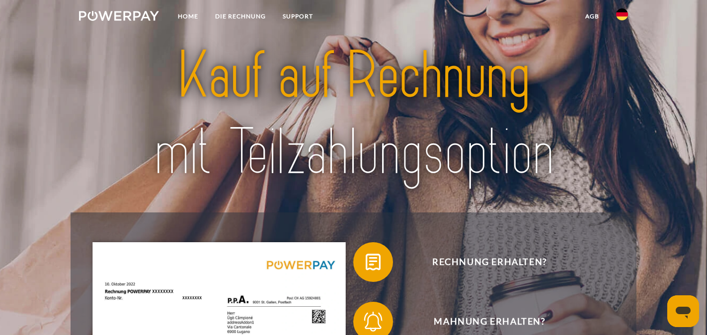
click at [622, 21] on link at bounding box center [622, 17] width 29 height 20
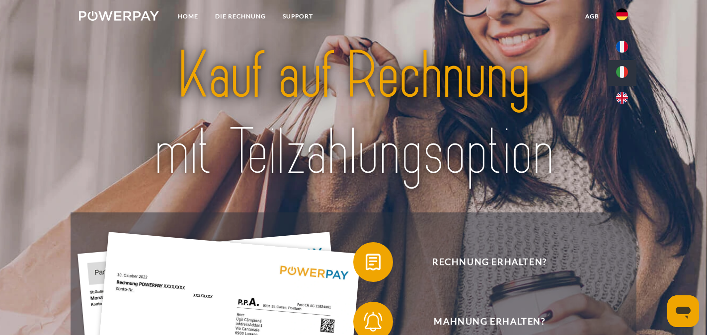
click at [624, 73] on img at bounding box center [622, 72] width 12 height 12
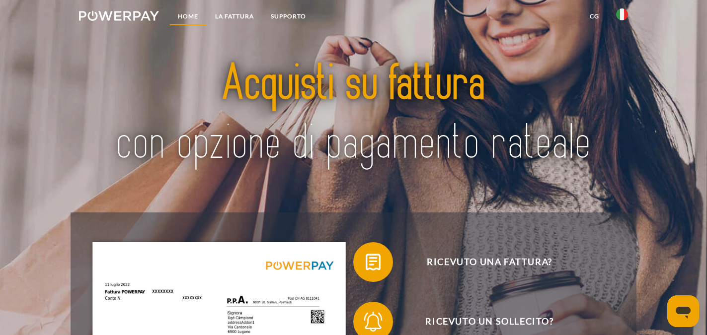
click at [181, 16] on link "Home" at bounding box center [187, 16] width 37 height 18
click at [376, 72] on img at bounding box center [353, 114] width 495 height 161
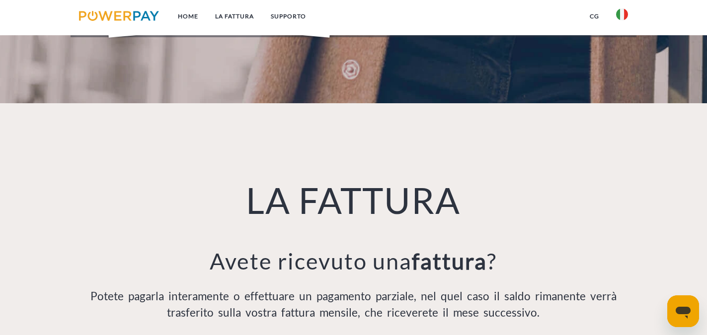
scroll to position [381, 0]
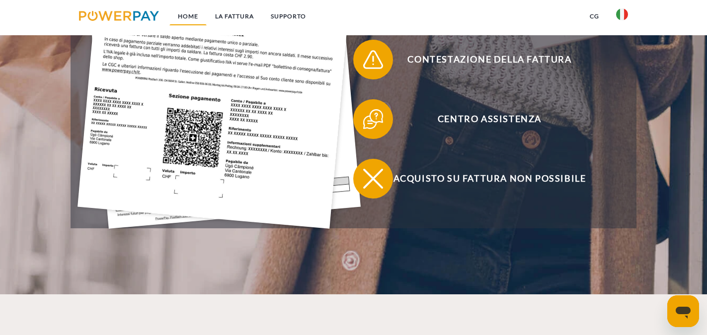
click at [194, 14] on link "Home" at bounding box center [187, 16] width 37 height 18
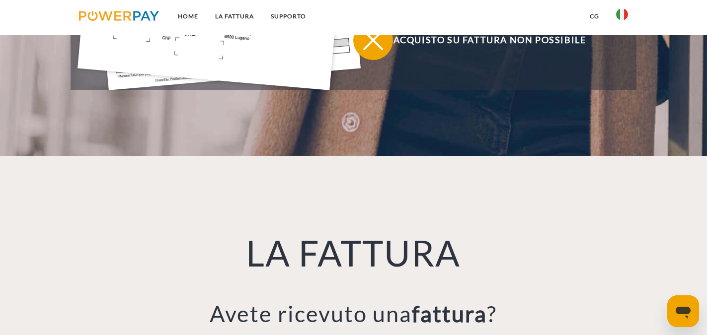
scroll to position [0, 0]
